Goal: Transaction & Acquisition: Purchase product/service

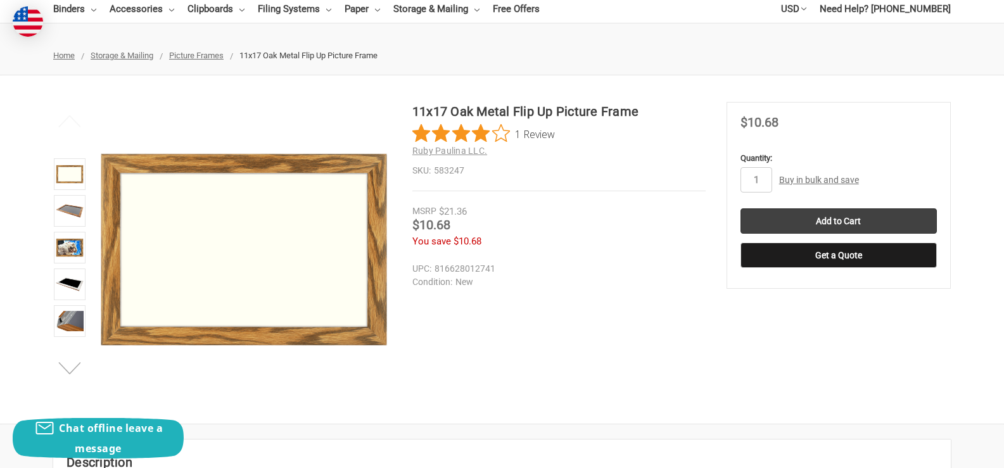
click at [75, 368] on button "Next" at bounding box center [70, 368] width 39 height 25
click at [485, 112] on h1 "11x17 Oak Metal Flip Up Picture Frame" at bounding box center [559, 111] width 293 height 19
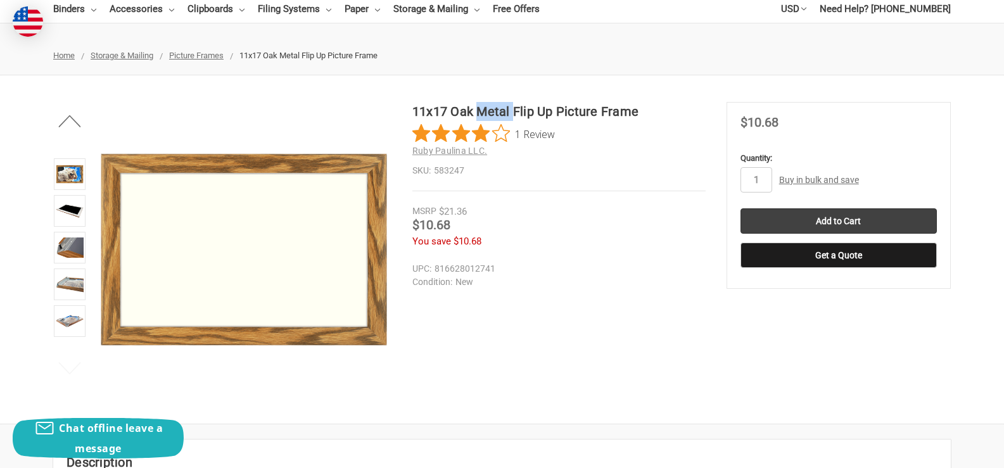
click at [485, 112] on h1 "11x17 Oak Metal Flip Up Picture Frame" at bounding box center [559, 111] width 293 height 19
copy h1 "Metal"
click at [66, 215] on img at bounding box center [70, 211] width 28 height 28
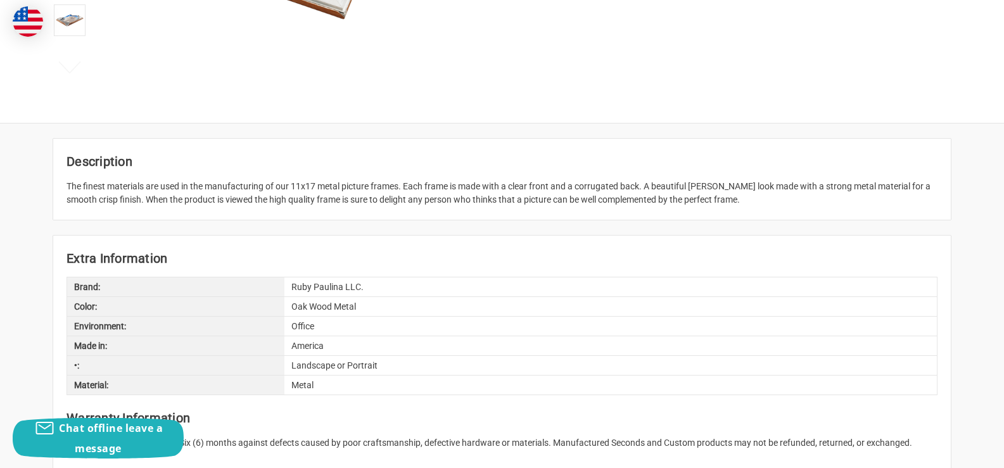
scroll to position [457, 0]
